Goal: Information Seeking & Learning: Check status

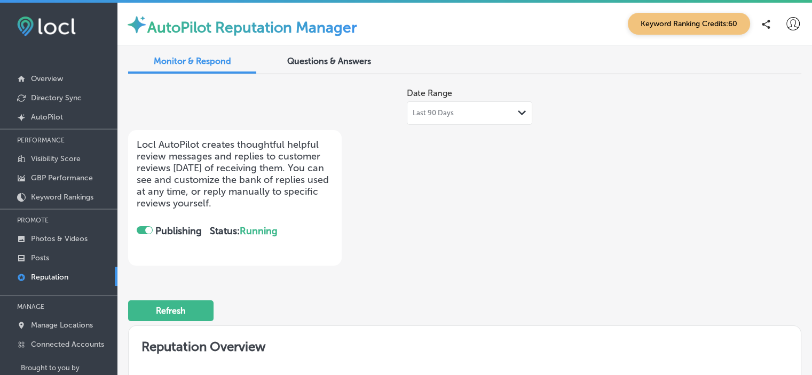
checkbox input "true"
click at [379, 69] on div "Questions & Answers" at bounding box center [329, 62] width 128 height 23
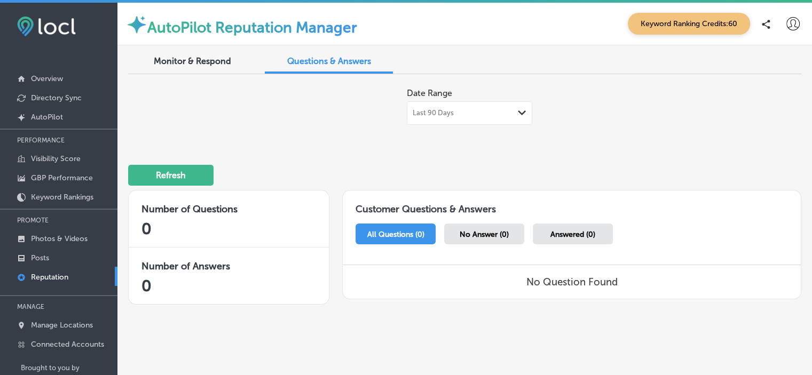
click at [39, 271] on link "Reputation" at bounding box center [58, 276] width 117 height 19
click at [29, 258] on link "Posts" at bounding box center [58, 257] width 117 height 19
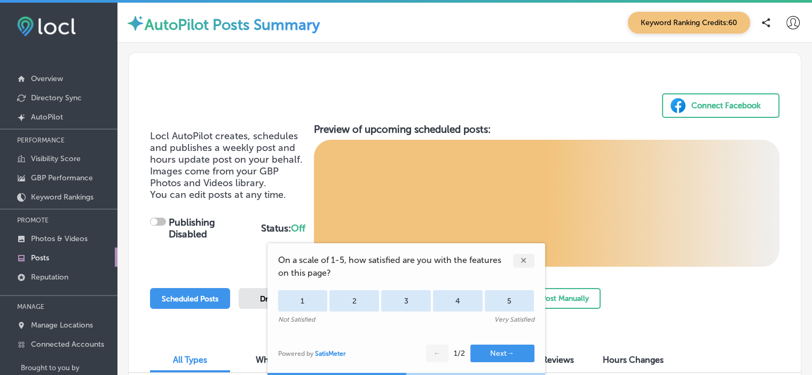
checkbox input "true"
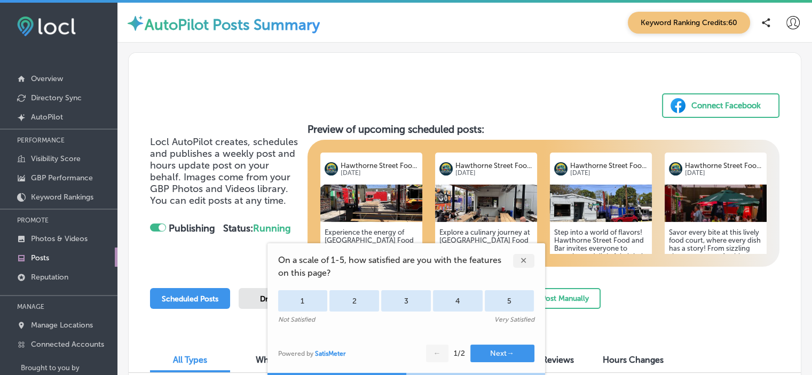
click at [525, 263] on div "✕" at bounding box center [523, 261] width 21 height 14
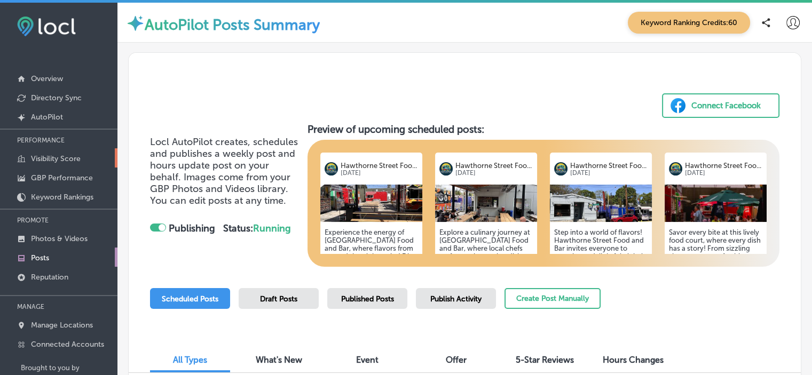
click at [46, 160] on p "Visibility Score" at bounding box center [56, 158] width 50 height 9
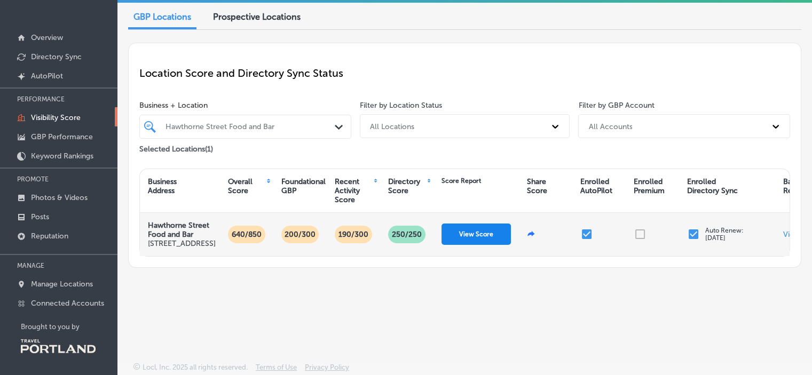
click at [453, 245] on button "View Score" at bounding box center [476, 234] width 69 height 21
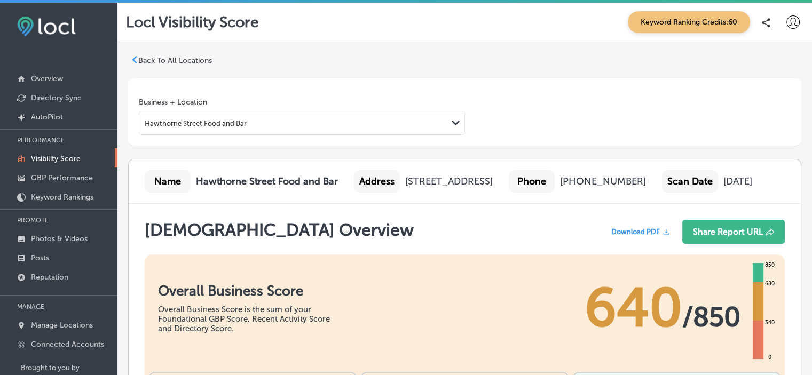
scroll to position [41, 0]
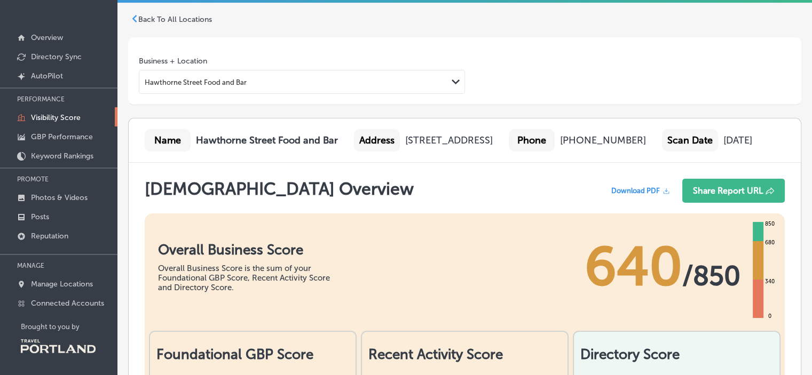
click at [530, 258] on div "Overall Business Score Overall Business Score is the sum of your Foundational G…" at bounding box center [465, 262] width 640 height 96
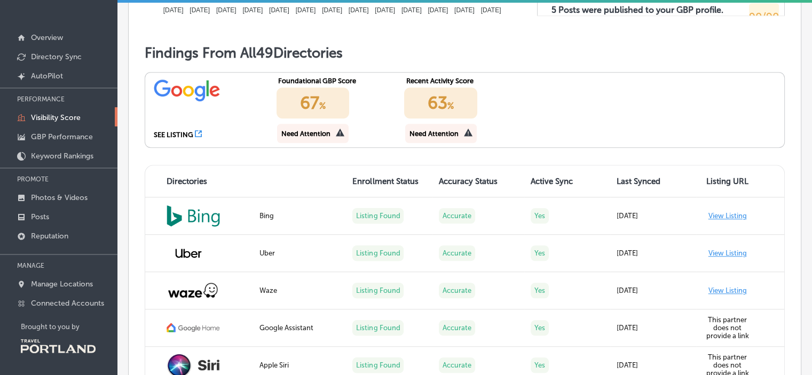
scroll to position [780, 0]
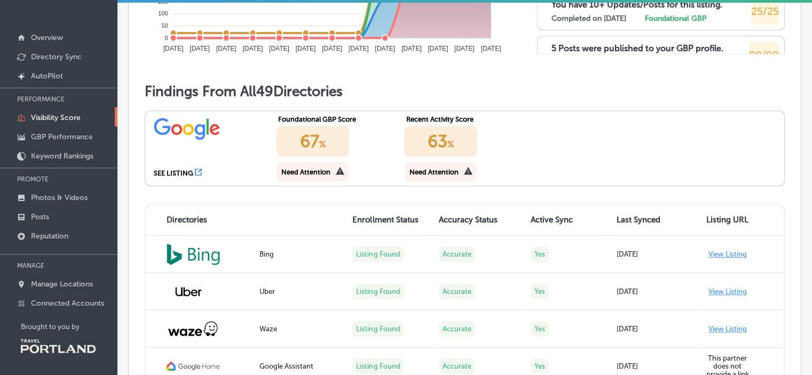
click at [324, 157] on div "67 %" at bounding box center [313, 141] width 73 height 31
click at [340, 175] on icon at bounding box center [340, 171] width 9 height 9
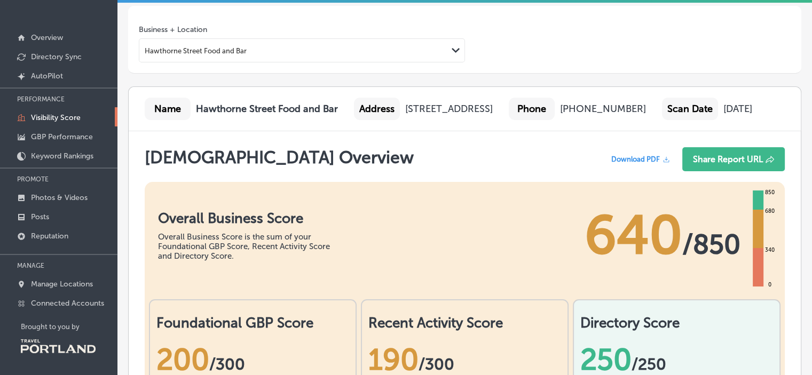
scroll to position [0, 0]
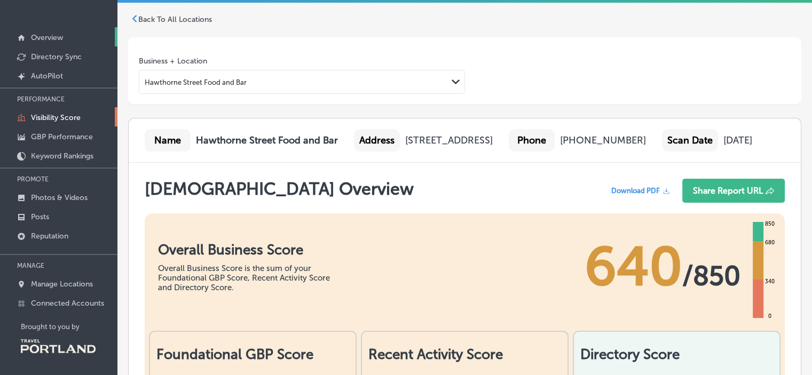
click at [26, 43] on link "Overview" at bounding box center [58, 36] width 117 height 19
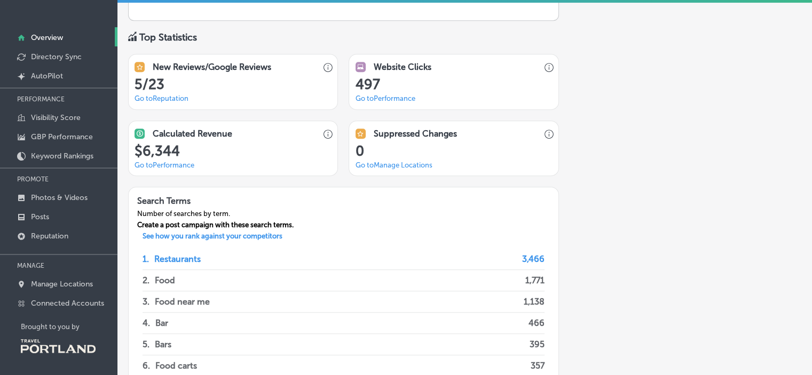
scroll to position [687, 0]
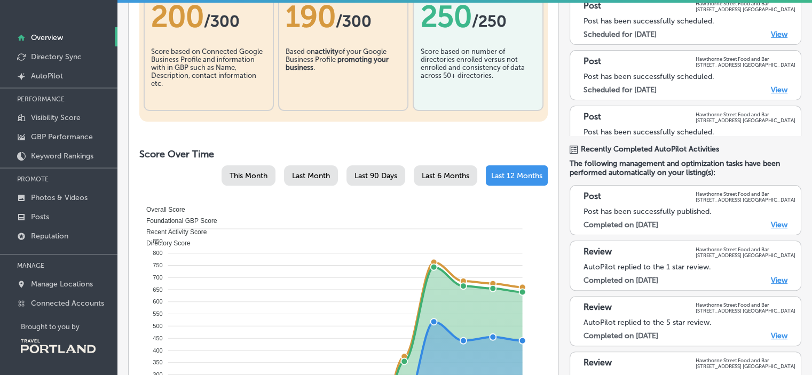
scroll to position [204, 0]
